Goal: Find specific page/section: Find specific page/section

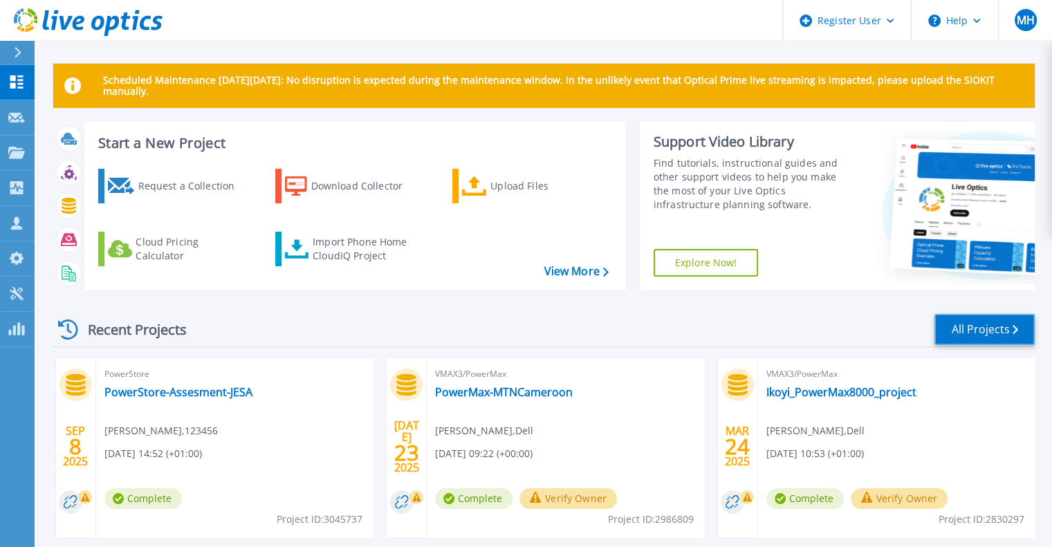
click at [972, 331] on link "All Projects" at bounding box center [984, 329] width 100 height 31
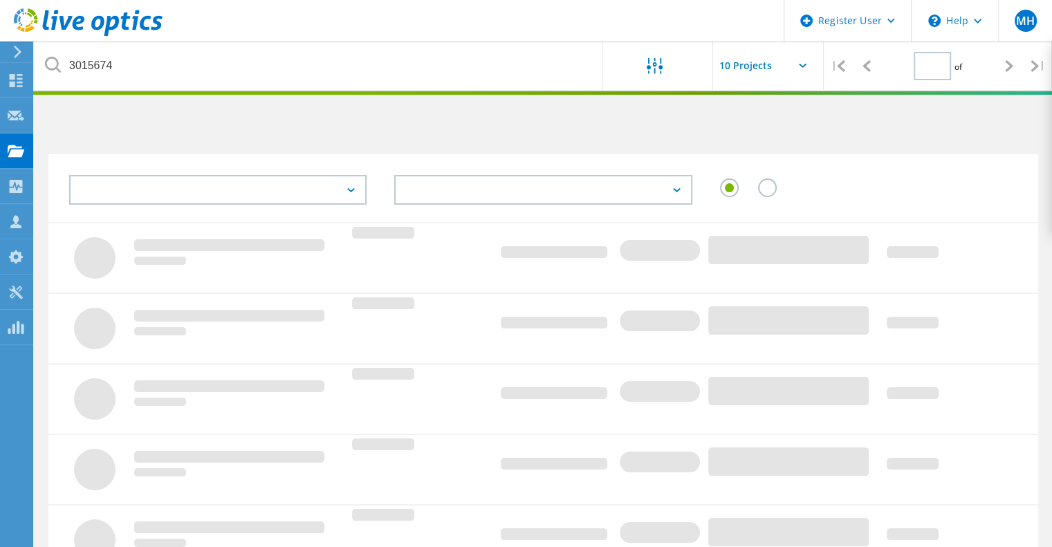
type input "1"
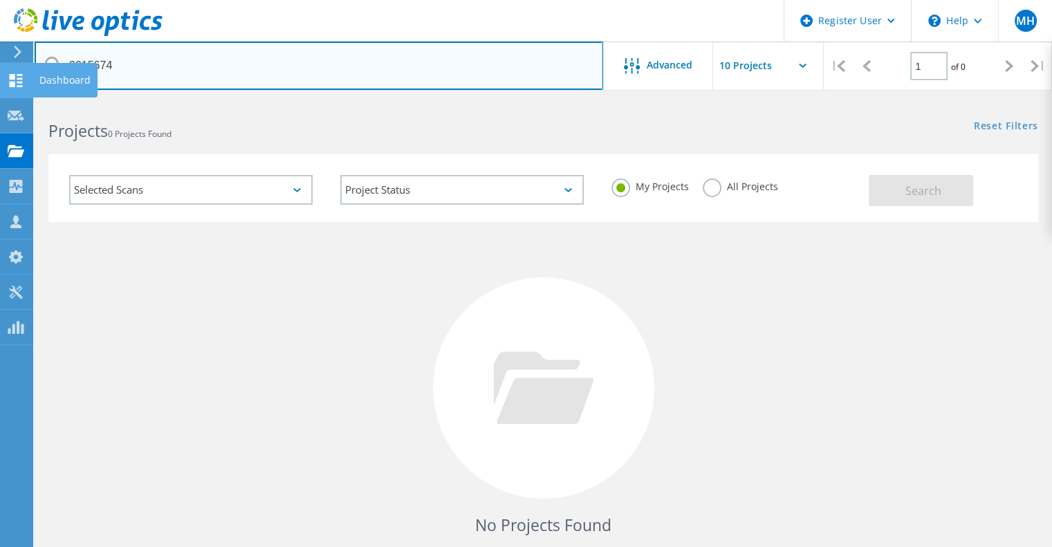
drag, startPoint x: 149, startPoint y: 65, endPoint x: 0, endPoint y: 71, distance: 148.8
click at [0, 100] on div "Register User \n Help Explore Helpful Articles Contact Support MH Dell User Mar…" at bounding box center [526, 368] width 1052 height 537
click at [140, 60] on input "3015674" at bounding box center [319, 66] width 569 height 48
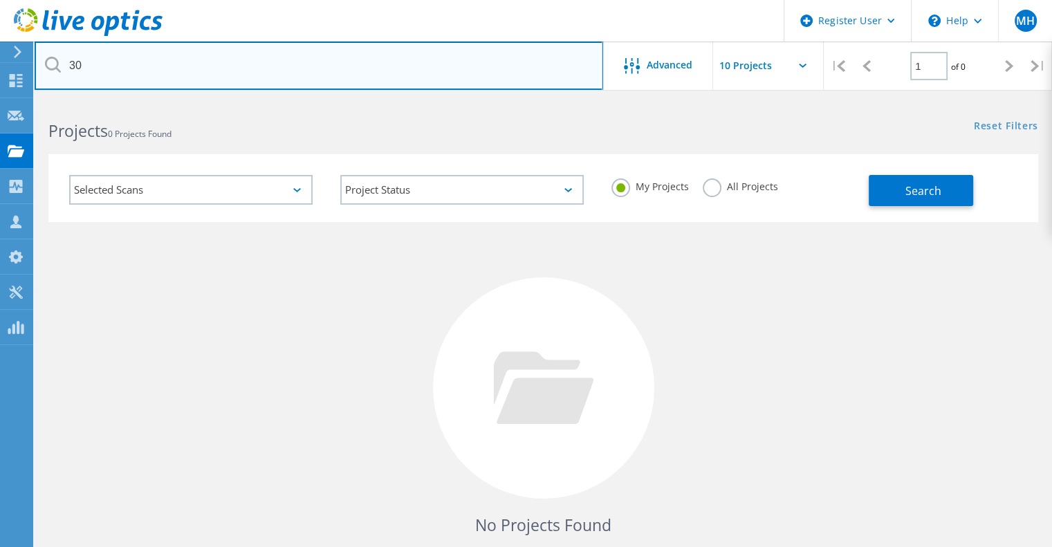
type input "3"
paste input "3038855"
type input "3038855"
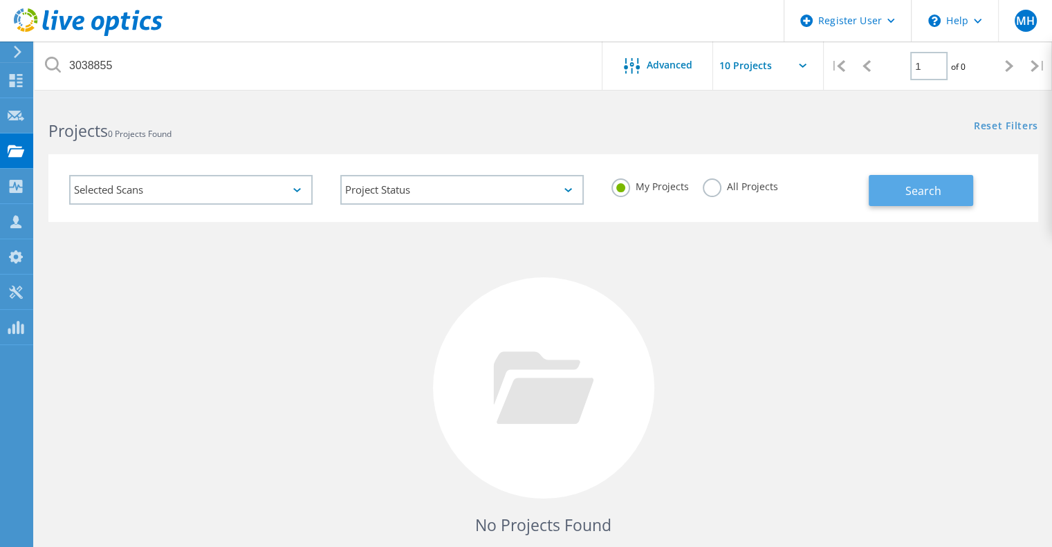
click at [932, 189] on span "Search" at bounding box center [923, 190] width 36 height 15
click at [709, 192] on label "All Projects" at bounding box center [740, 184] width 75 height 13
click at [0, 0] on input "All Projects" at bounding box center [0, 0] width 0 height 0
click at [930, 201] on button "Search" at bounding box center [921, 190] width 104 height 31
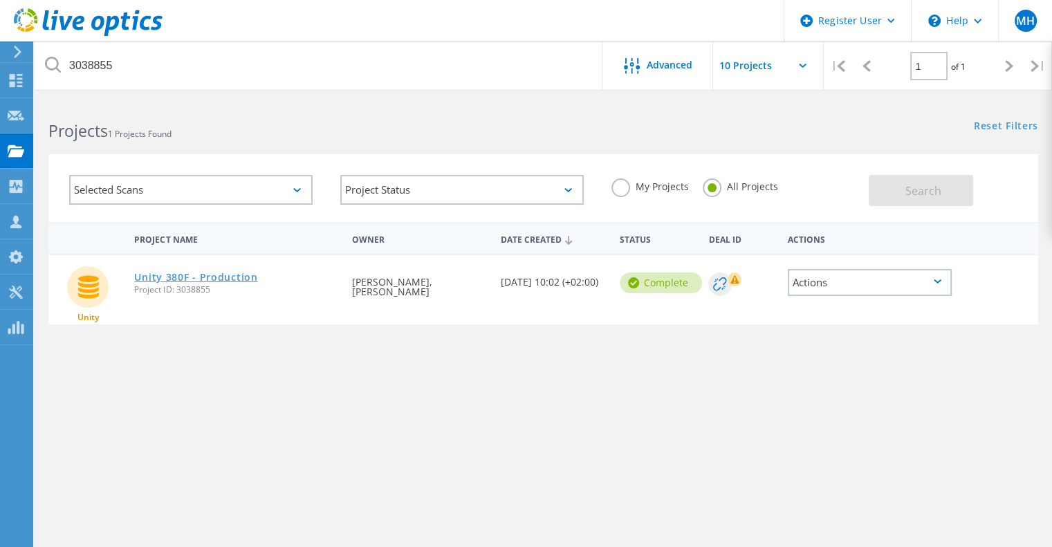
click at [218, 276] on link "Unity 380F - Production" at bounding box center [195, 278] width 123 height 10
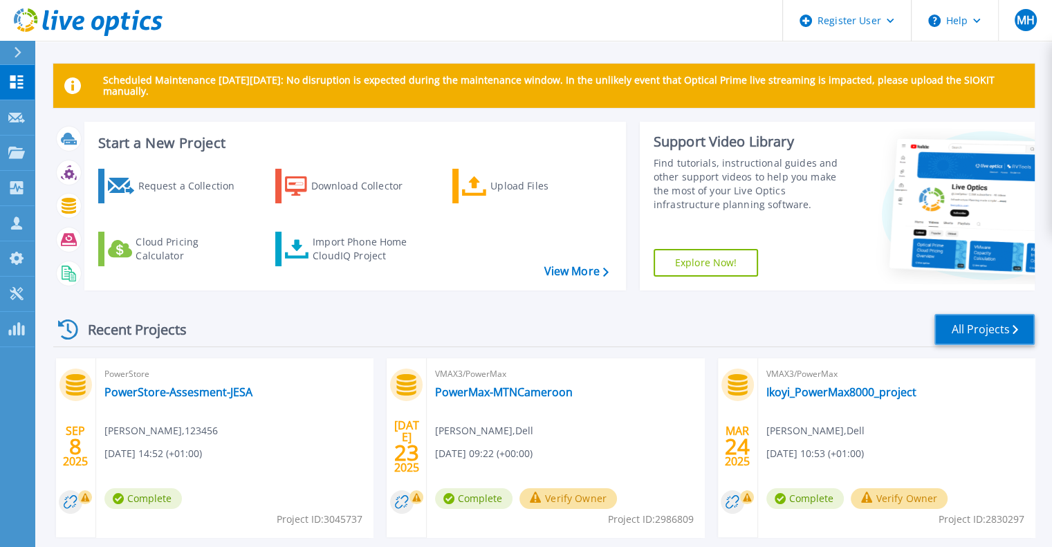
click at [975, 336] on link "All Projects" at bounding box center [984, 329] width 100 height 31
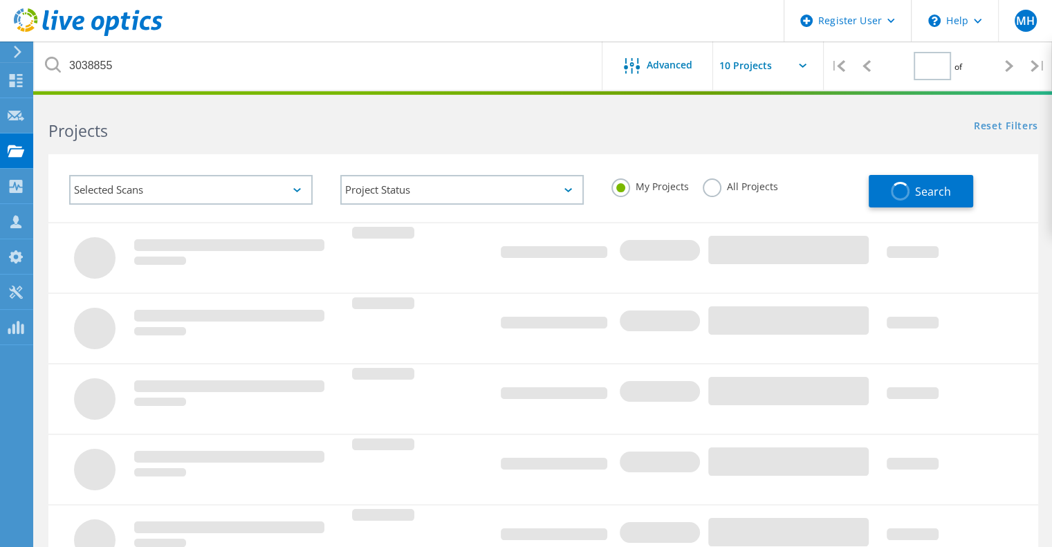
type input "1"
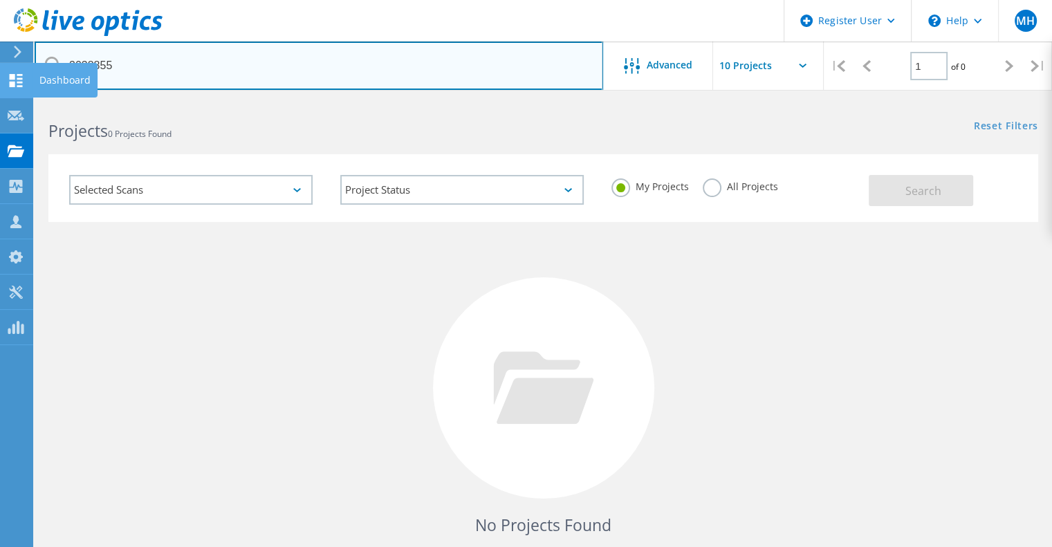
drag, startPoint x: 143, startPoint y: 74, endPoint x: 10, endPoint y: 71, distance: 133.5
click at [10, 100] on div "Register User \n Help Explore Helpful Articles Contact Support MH Dell User Mar…" at bounding box center [526, 368] width 1052 height 537
drag, startPoint x: 132, startPoint y: 64, endPoint x: 55, endPoint y: 68, distance: 77.6
click at [55, 68] on div "3038855" at bounding box center [319, 66] width 568 height 48
paste input "957"
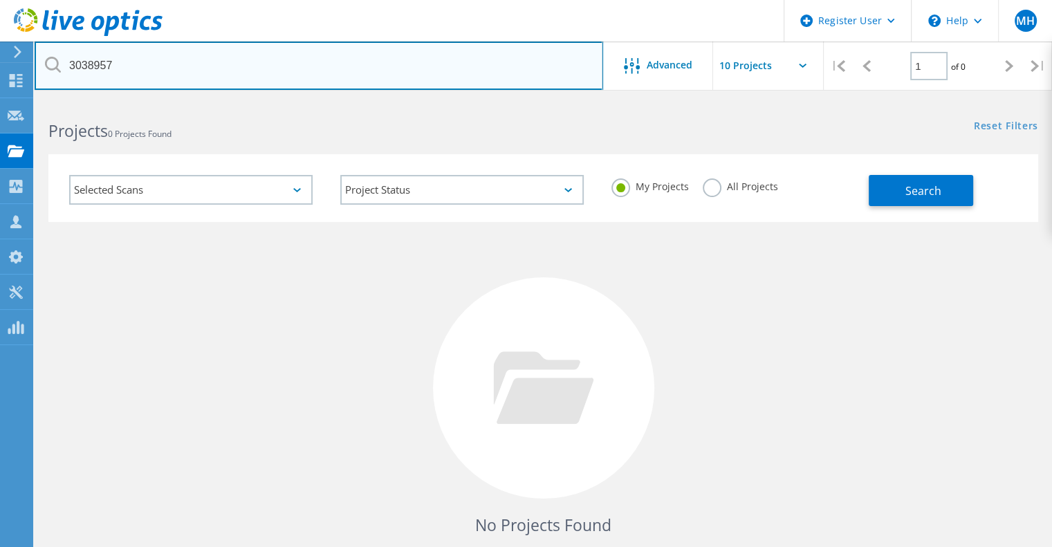
type input "3038957"
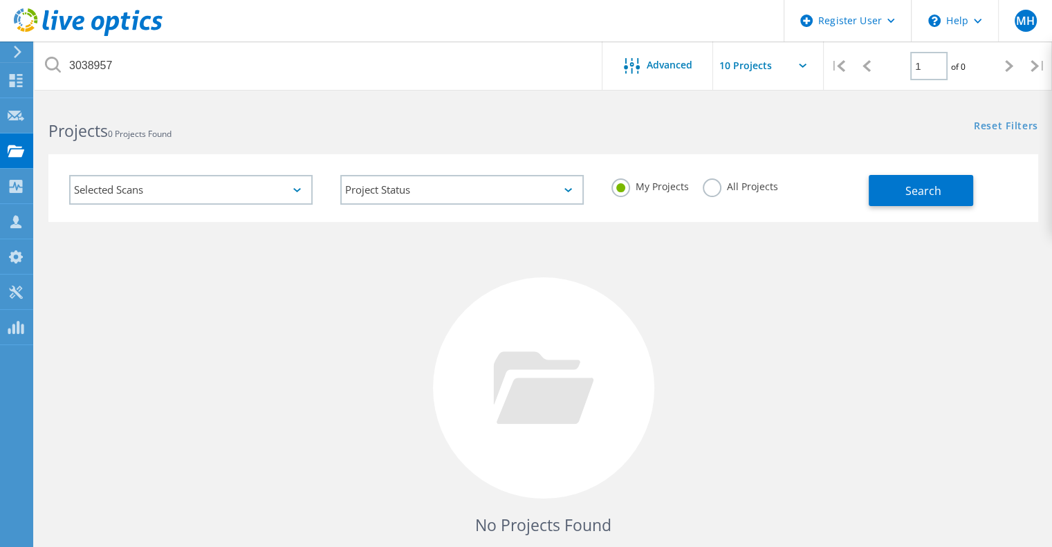
click at [719, 192] on div "All Projects" at bounding box center [740, 188] width 75 height 20
click at [712, 190] on label "All Projects" at bounding box center [740, 184] width 75 height 13
click at [0, 0] on input "All Projects" at bounding box center [0, 0] width 0 height 0
click at [918, 196] on span "Search" at bounding box center [923, 190] width 36 height 15
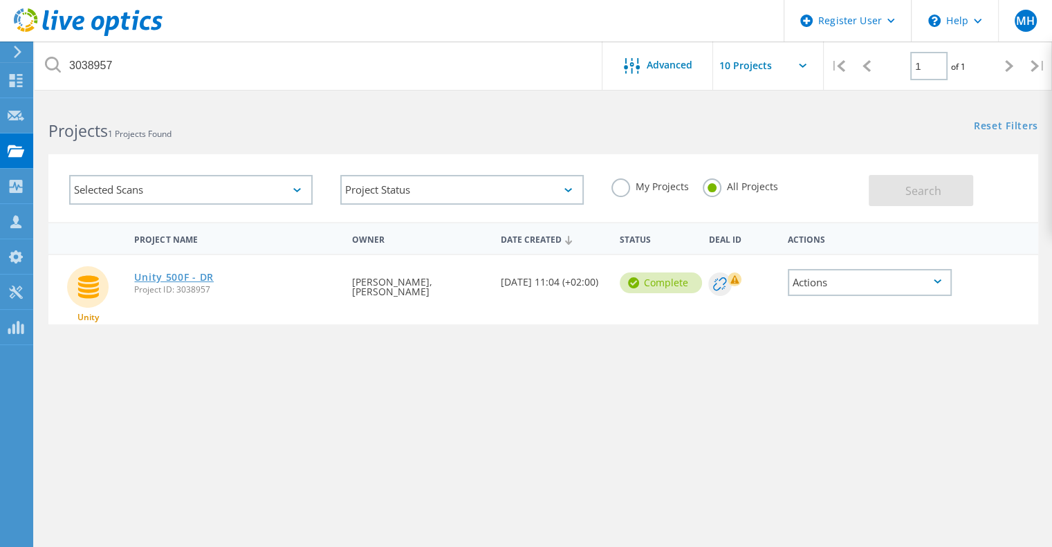
click at [192, 277] on link "Unity 500F - DR" at bounding box center [174, 278] width 80 height 10
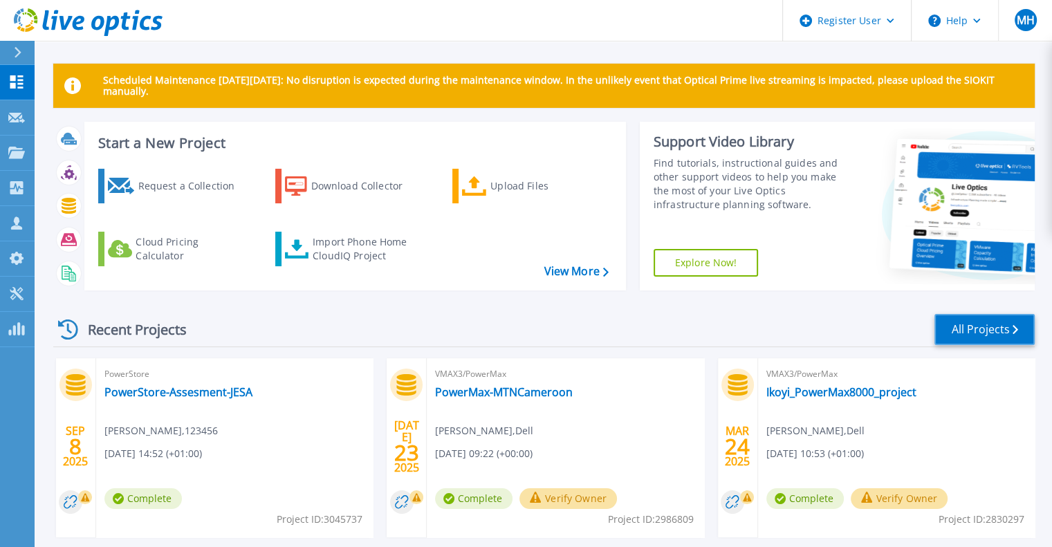
click at [972, 327] on link "All Projects" at bounding box center [984, 329] width 100 height 31
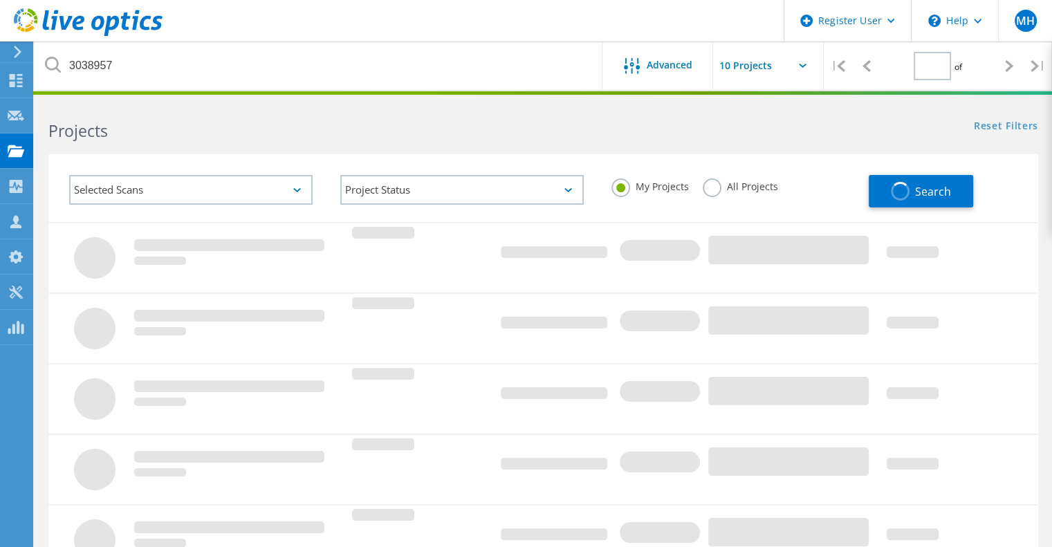
type input "1"
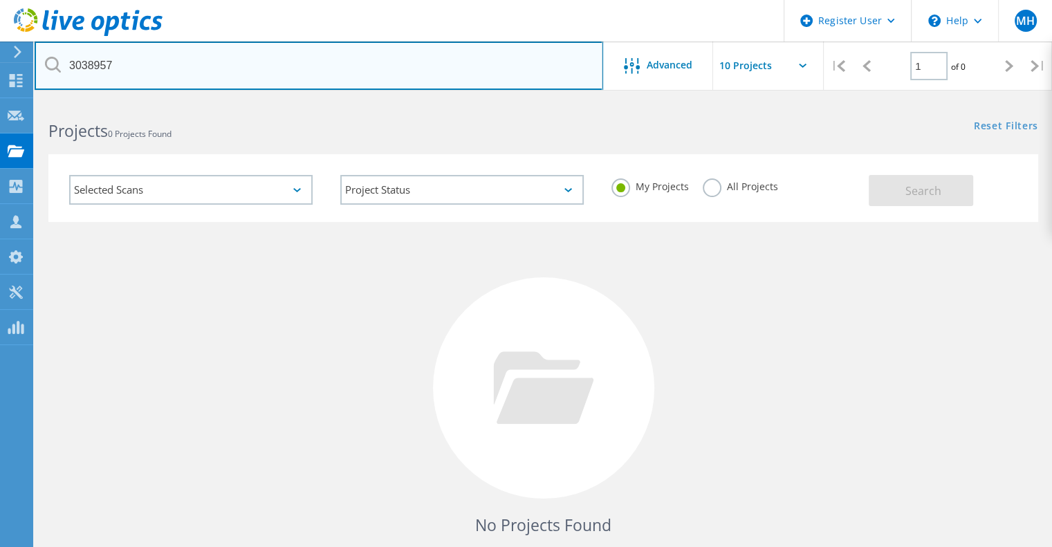
click at [117, 62] on input "3038957" at bounding box center [319, 66] width 569 height 48
type input "3"
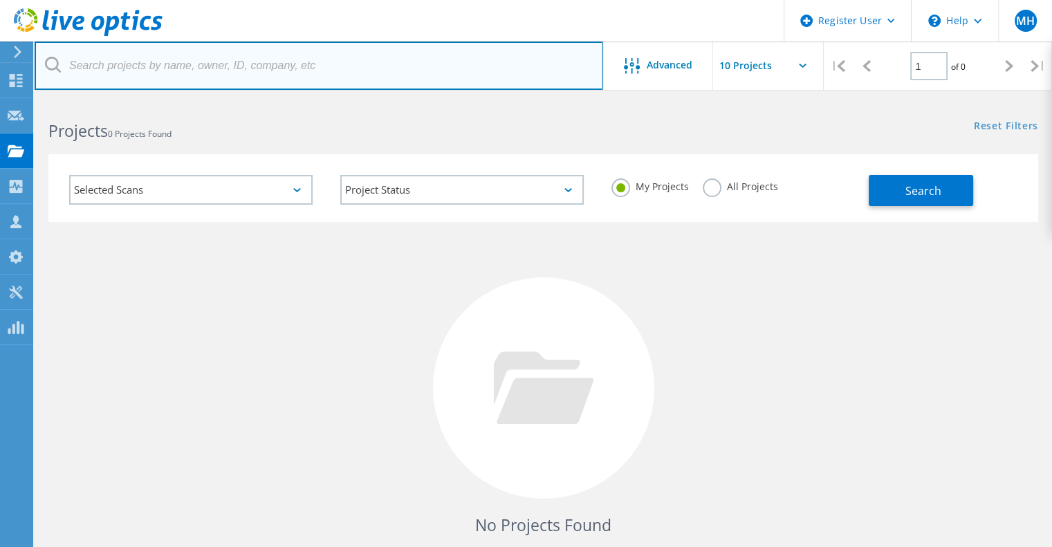
paste input "3038855"
type input "3038855"
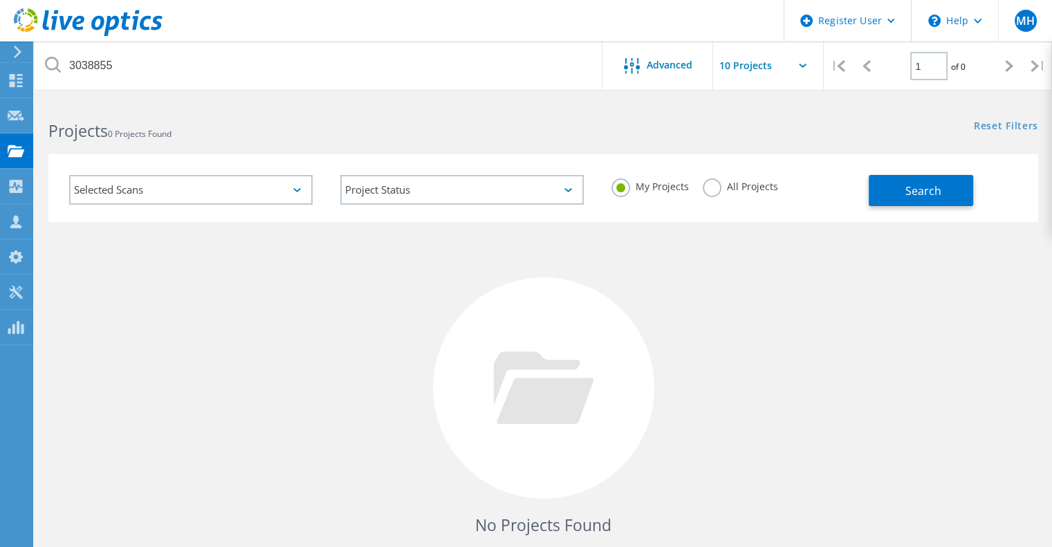
click at [712, 188] on label "All Projects" at bounding box center [740, 184] width 75 height 13
click at [0, 0] on input "All Projects" at bounding box center [0, 0] width 0 height 0
click at [930, 191] on span "Search" at bounding box center [923, 190] width 36 height 15
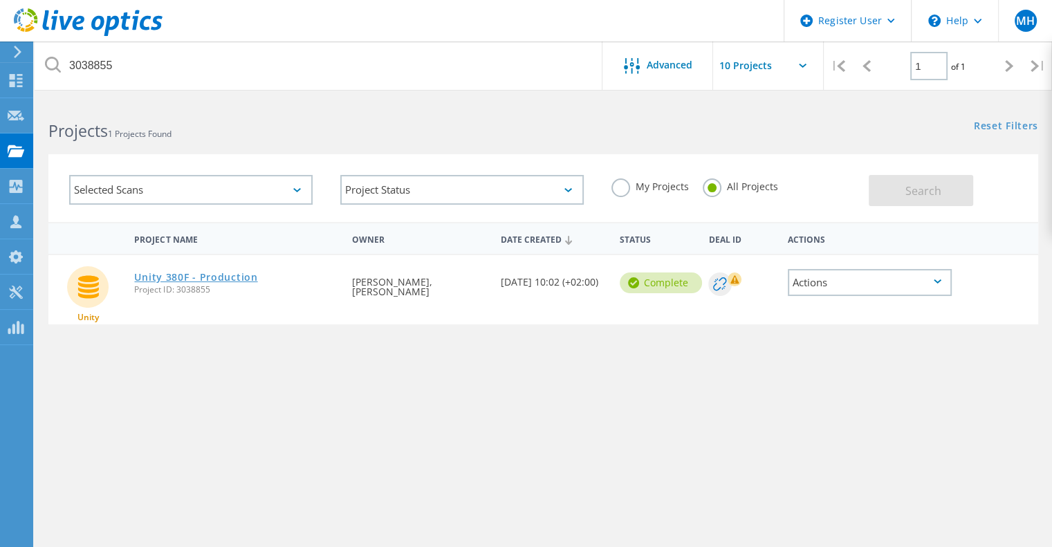
click at [224, 279] on link "Unity 380F - Production" at bounding box center [195, 278] width 123 height 10
